Goal: Find specific page/section: Find specific page/section

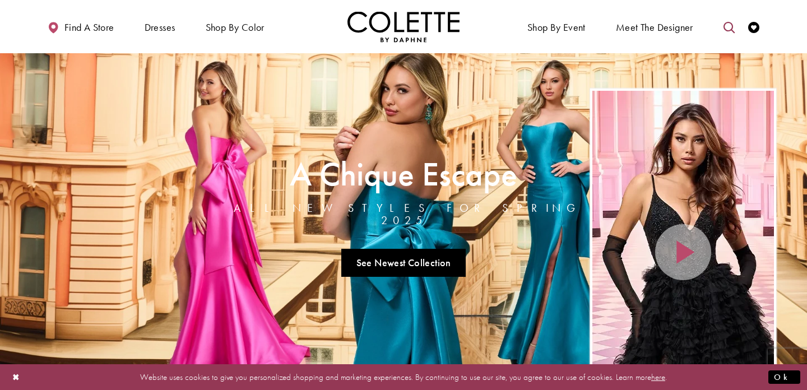
click at [732, 24] on icon "Toggle search" at bounding box center [728, 27] width 11 height 11
click at [647, 24] on input "Search" at bounding box center [671, 27] width 135 height 17
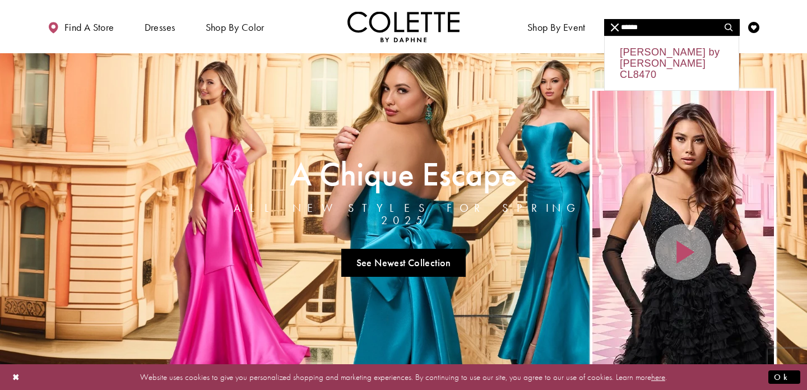
click at [671, 58] on div "[PERSON_NAME] by [PERSON_NAME] CL8470" at bounding box center [672, 63] width 134 height 54
type input "**********"
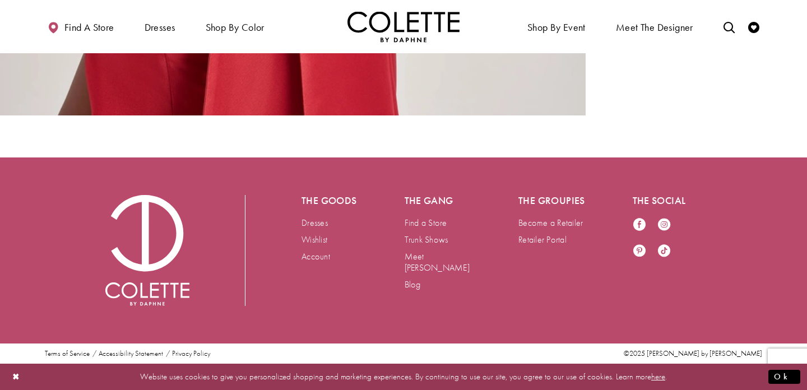
scroll to position [3099, 0]
click at [555, 239] on link "Retailer Portal" at bounding box center [542, 240] width 48 height 12
